Goal: Information Seeking & Learning: Learn about a topic

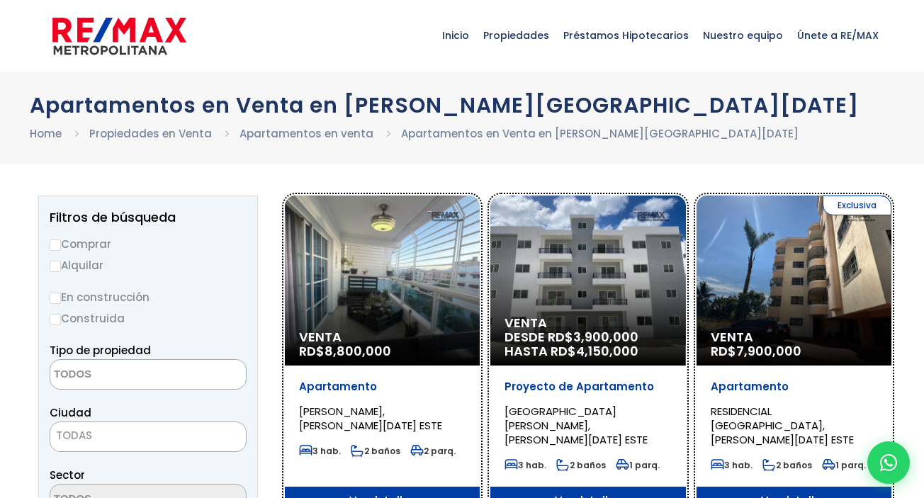
select select
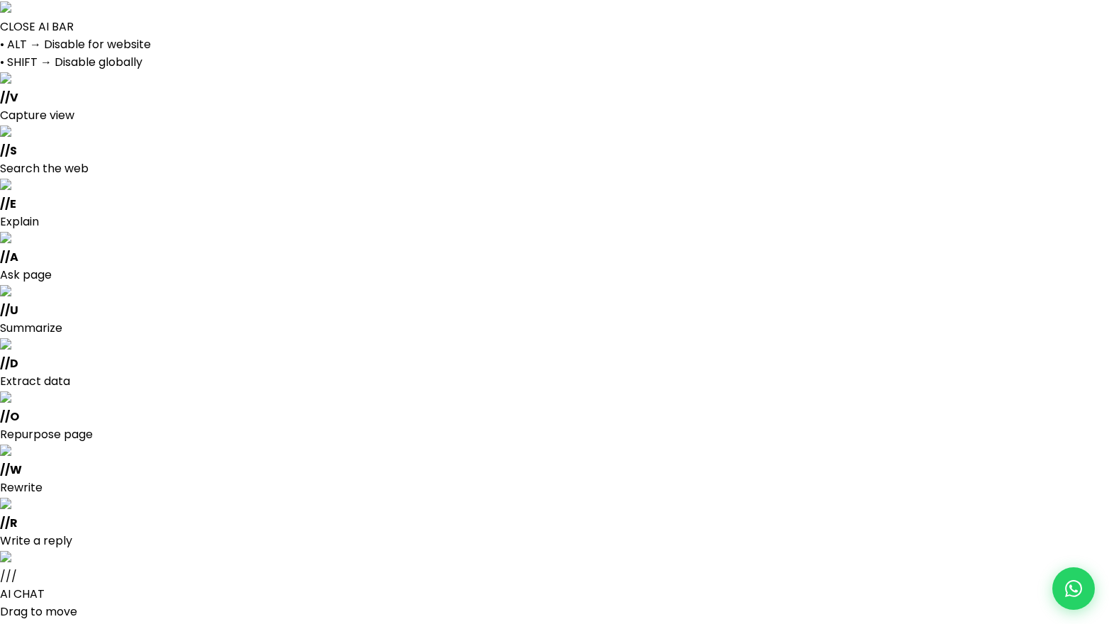
select select
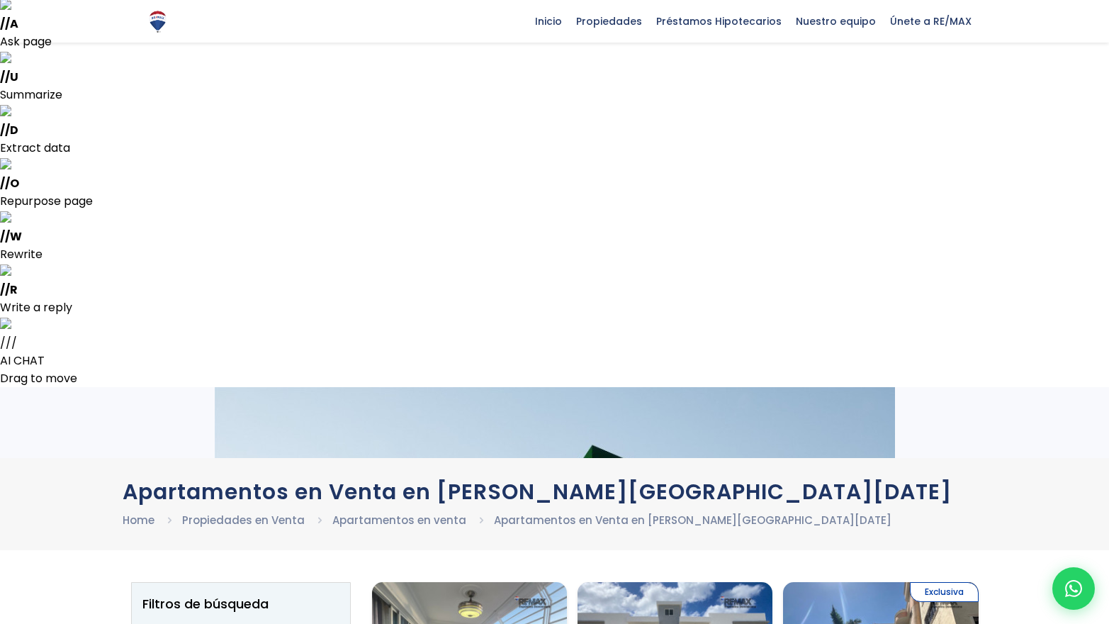
scroll to position [247, 0]
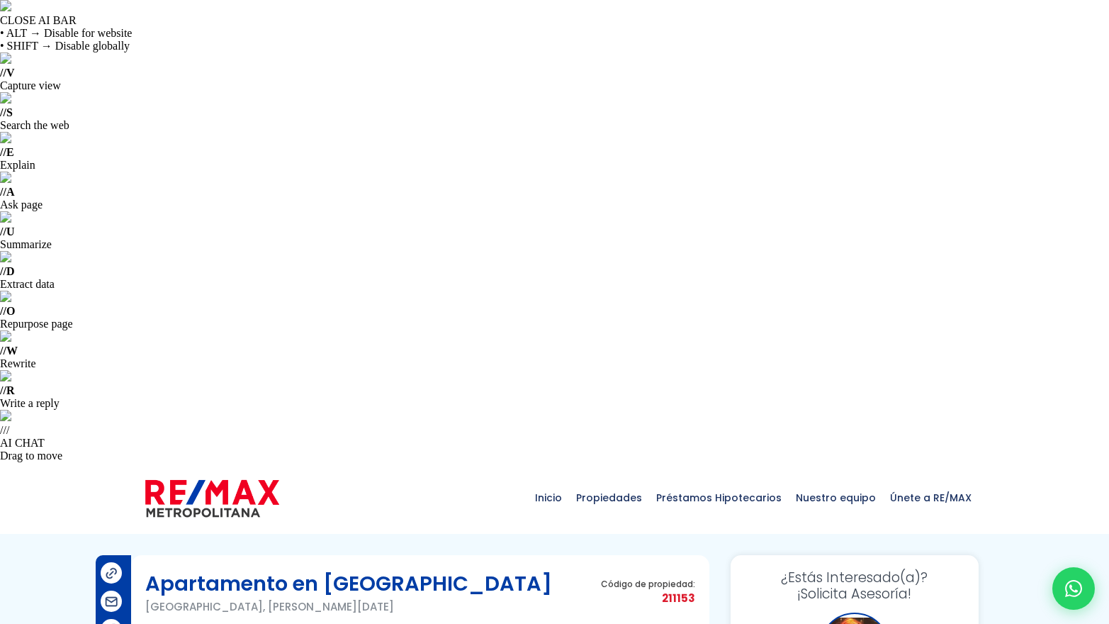
click at [678, 589] on span "211153" at bounding box center [648, 598] width 94 height 18
drag, startPoint x: 194, startPoint y: 146, endPoint x: 145, endPoint y: 150, distance: 49.7
click at [145, 598] on p "Alameda, Santo Domingo Oeste" at bounding box center [348, 607] width 407 height 18
copy p "Alameda"
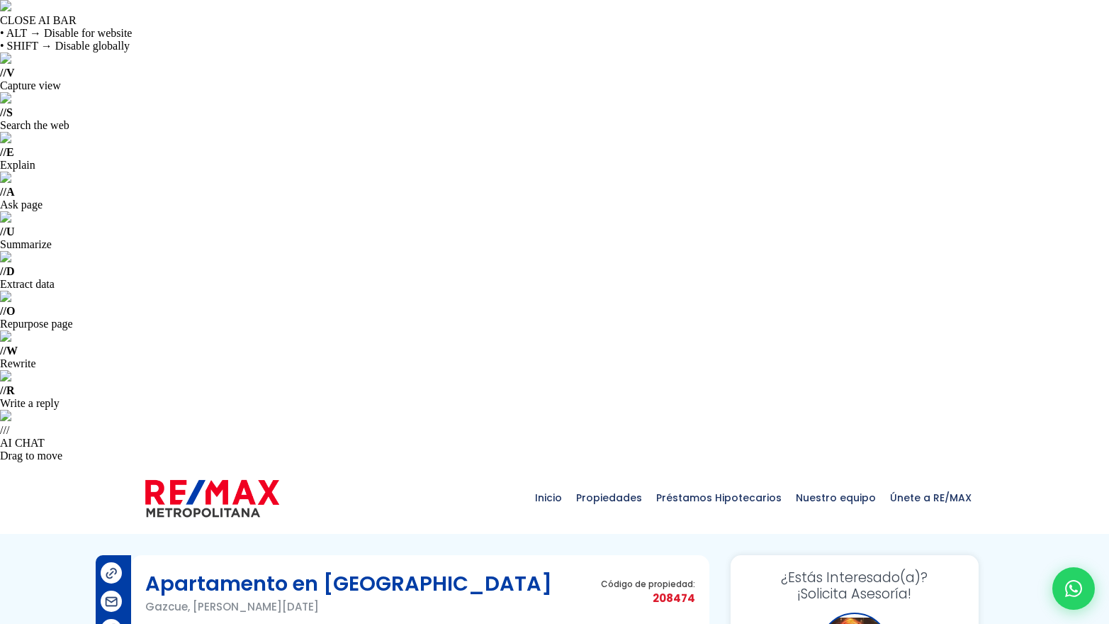
click at [162, 598] on p "Gazcue, Santo Domingo De Guzmán" at bounding box center [348, 607] width 407 height 18
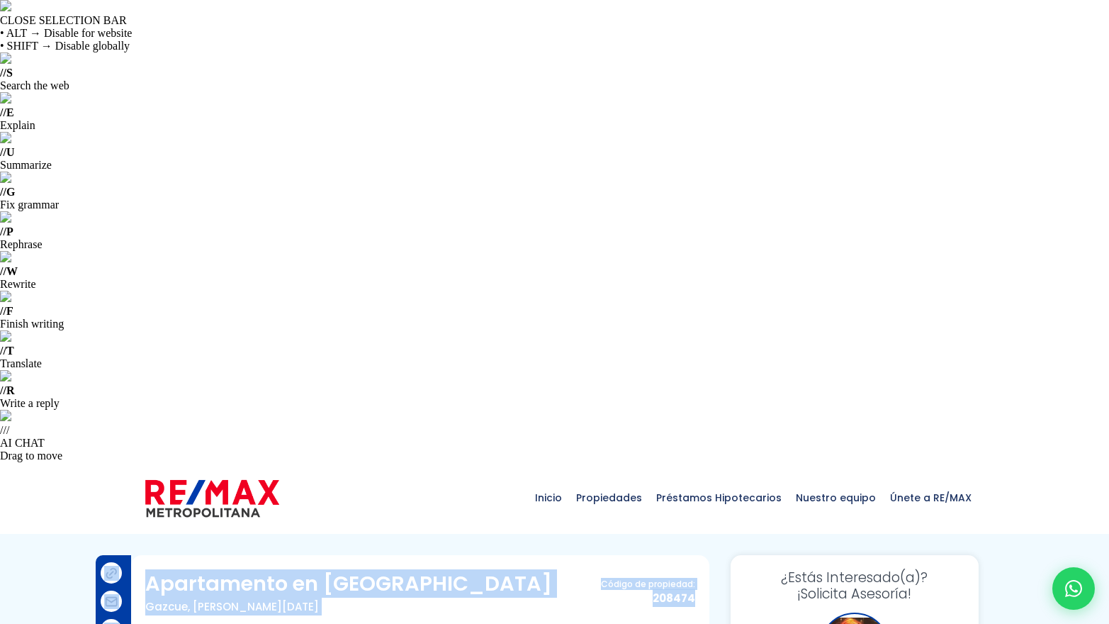
drag, startPoint x: 16, startPoint y: 367, endPoint x: -18, endPoint y: 371, distance: 35.0
click at [0, 371] on html "CLOSE SELECTION BAR • ALT → Disable for website • SHIFT → Disable globally // S…" at bounding box center [554, 312] width 1109 height 624
click at [463, 569] on div "Apartamento en Gazcue Gazcue, Santo Domingo De Guzmán Código de propiedad: 2084…" at bounding box center [420, 597] width 550 height 57
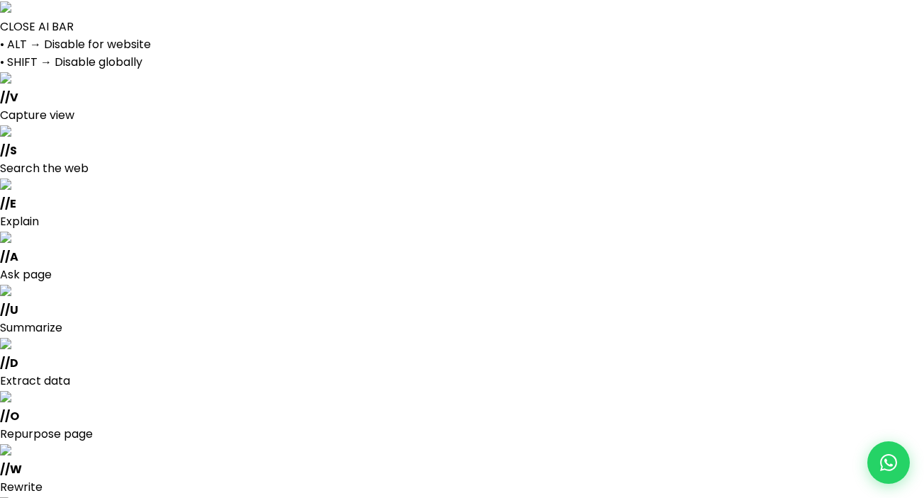
select select
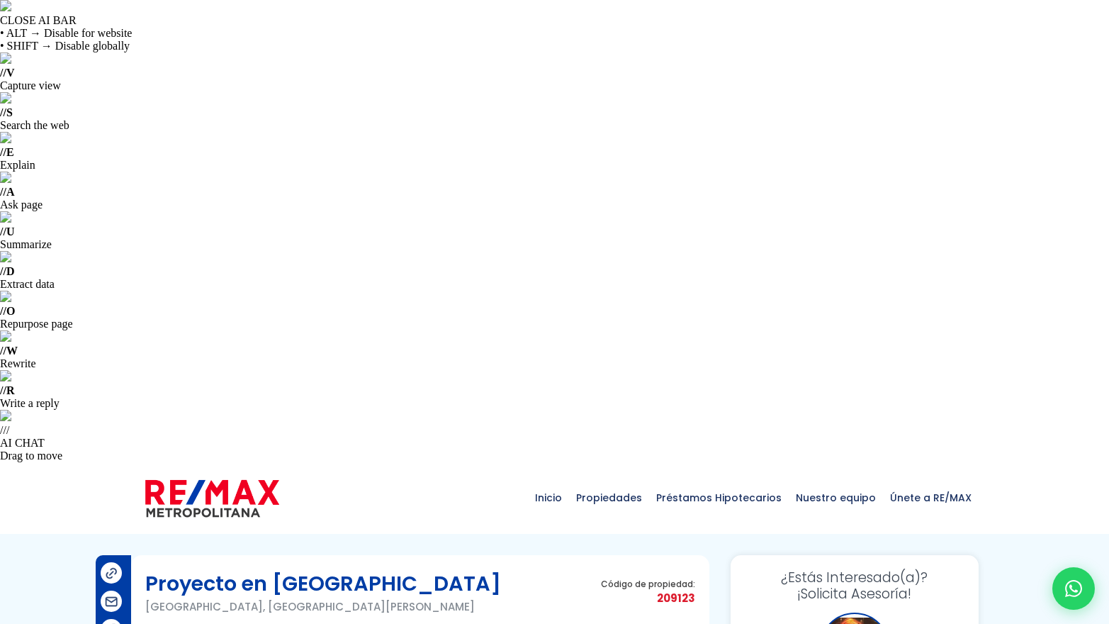
click at [671, 589] on span "209123" at bounding box center [648, 598] width 94 height 18
drag, startPoint x: 267, startPoint y: 148, endPoint x: 145, endPoint y: 145, distance: 122.0
click at [145, 598] on p "Centro Madre Vieja Sur, San Cristóbal" at bounding box center [323, 607] width 356 height 18
copy p "Centro Madre Vieja Sur"
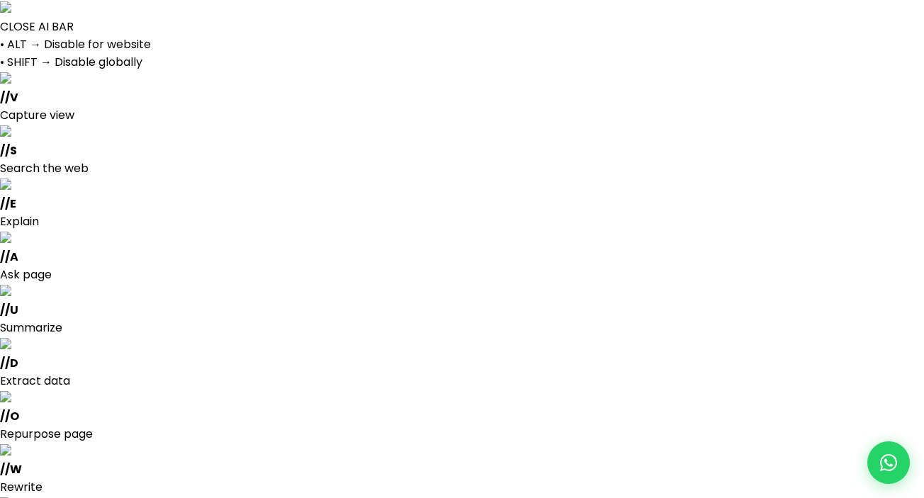
select select "13371"
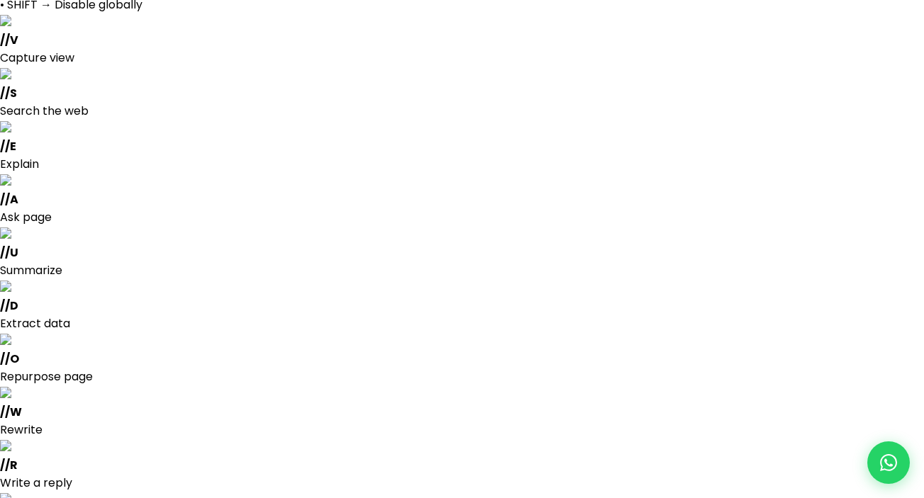
scroll to position [60, 0]
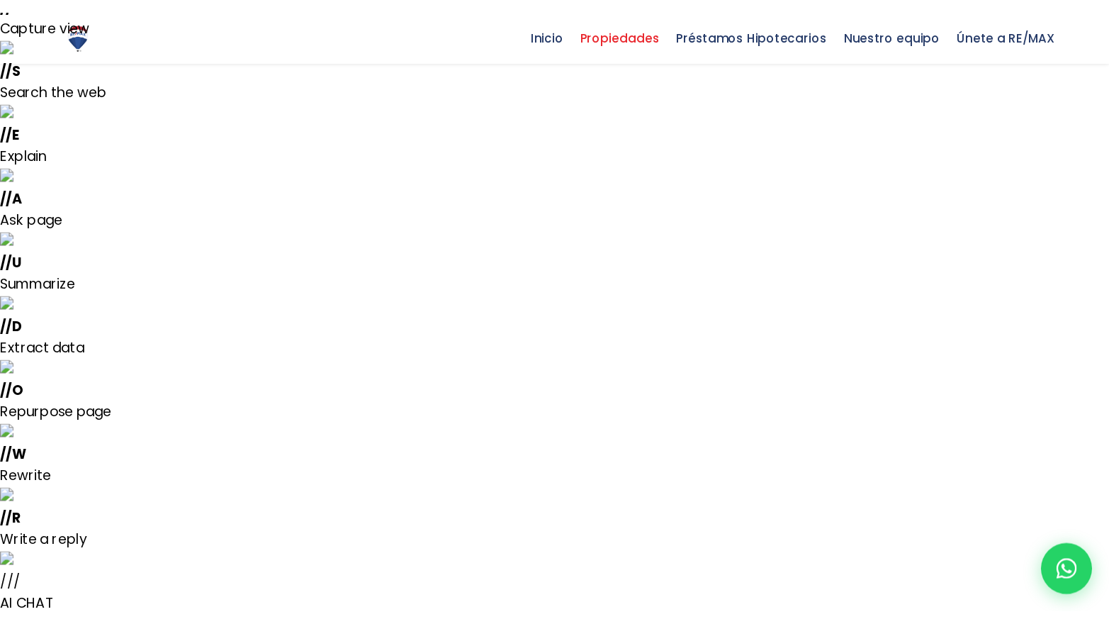
scroll to position [3620, 0]
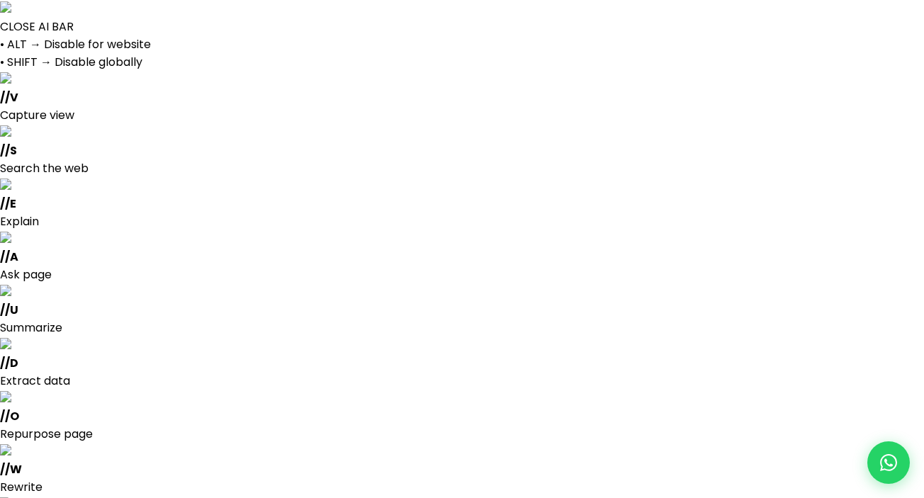
select select
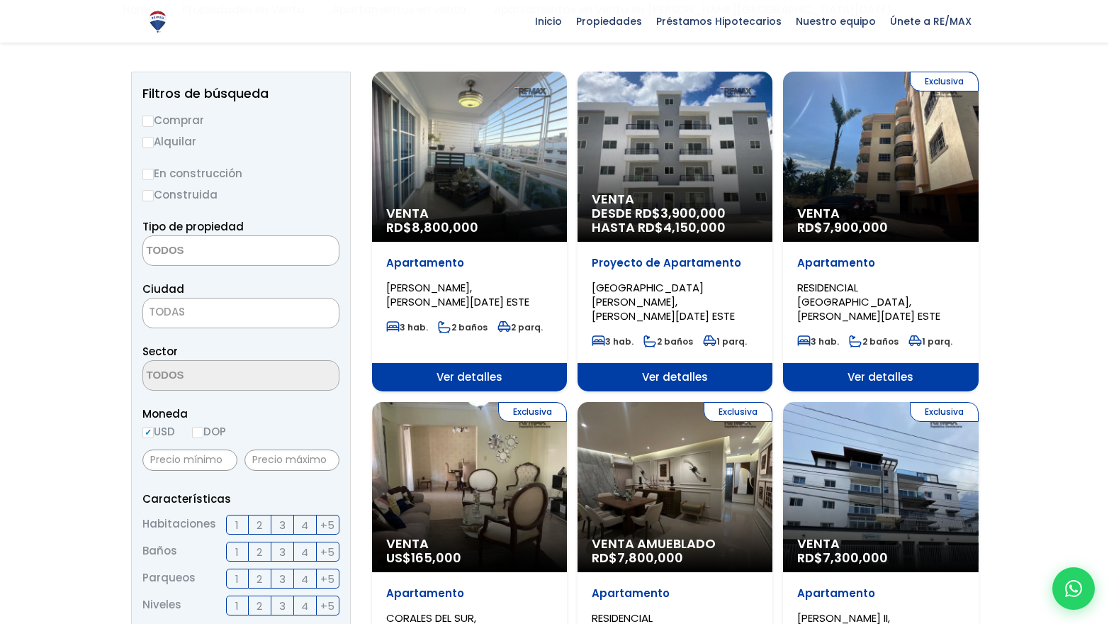
scroll to position [745, 0]
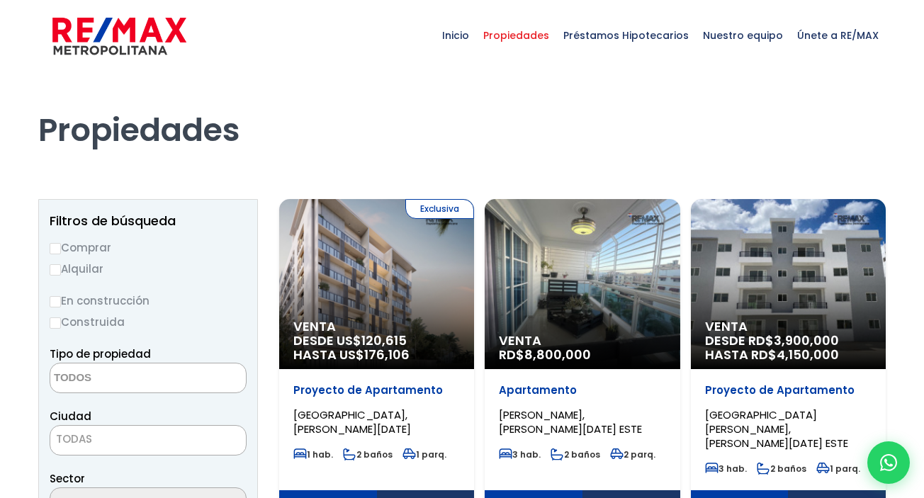
select select
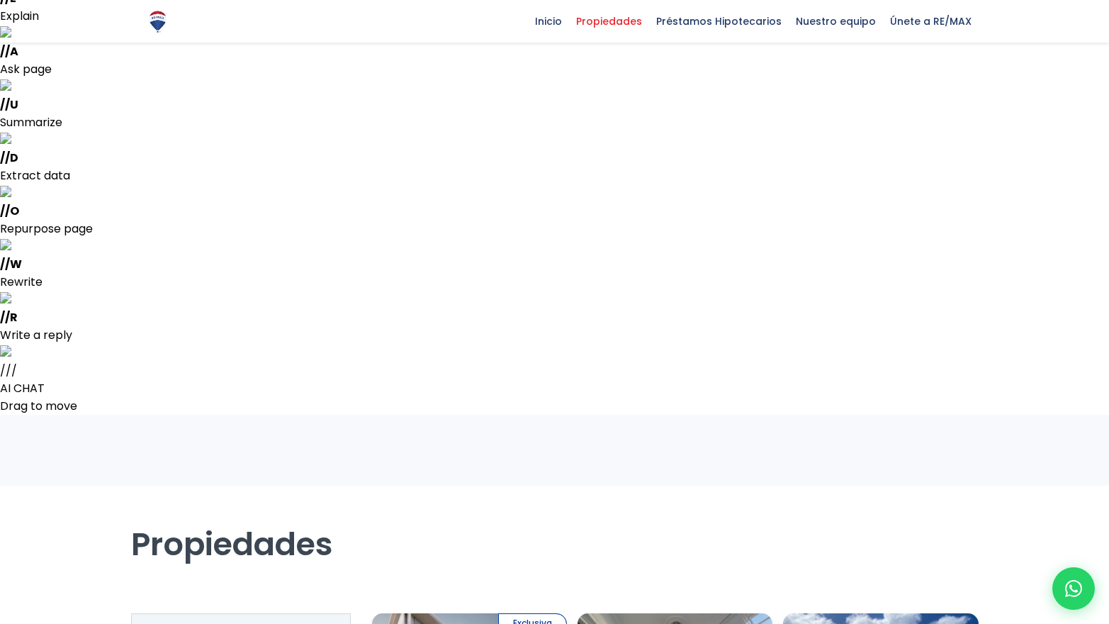
scroll to position [206, 0]
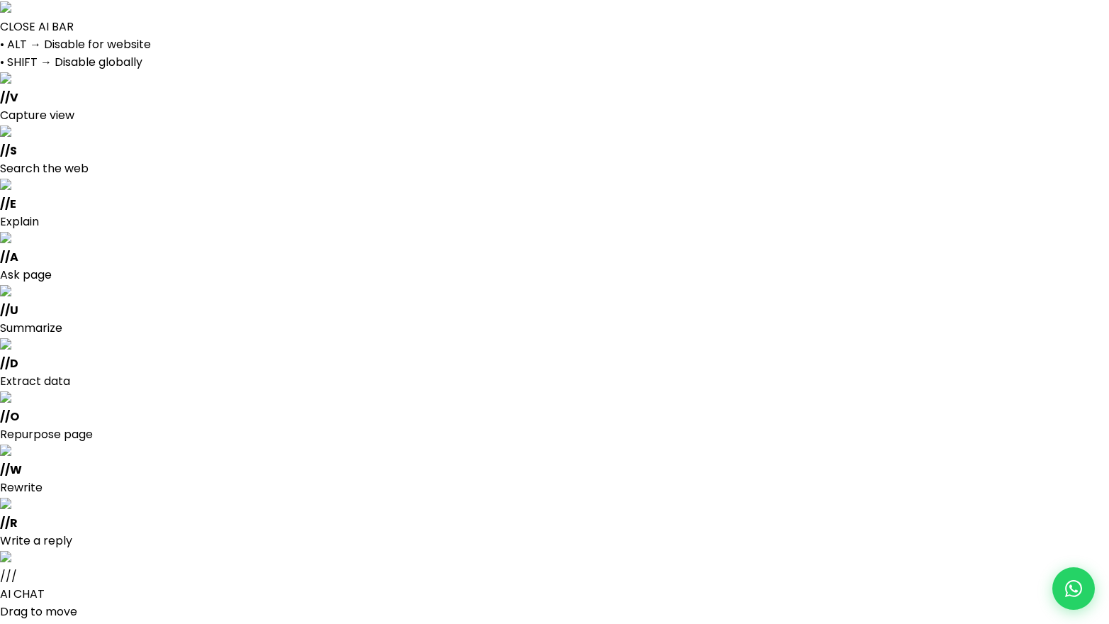
select select
